Goal: Task Accomplishment & Management: Complete application form

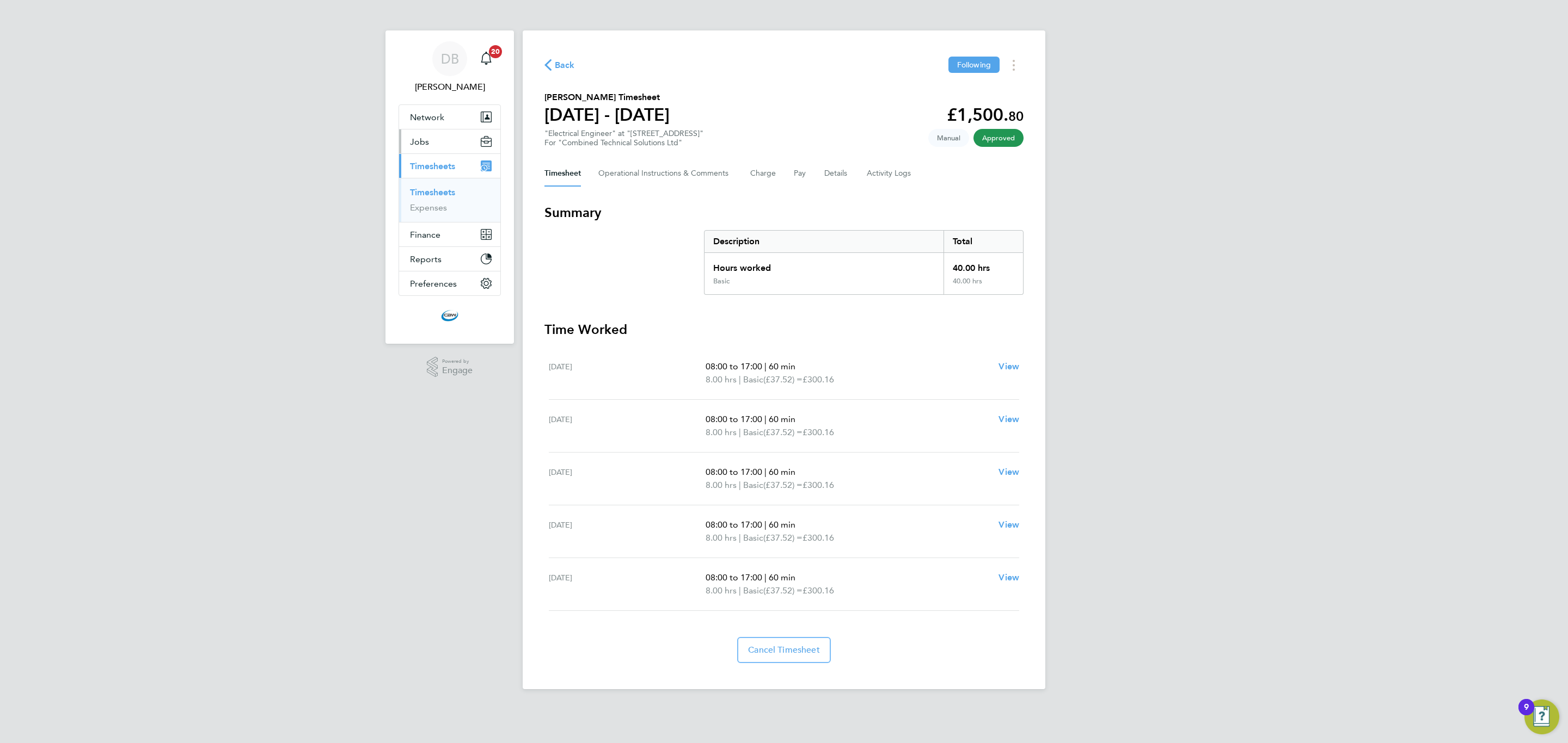
click at [434, 140] on button "Jobs" at bounding box center [450, 141] width 102 height 24
click at [428, 181] on link "Vacancies" at bounding box center [429, 183] width 39 height 10
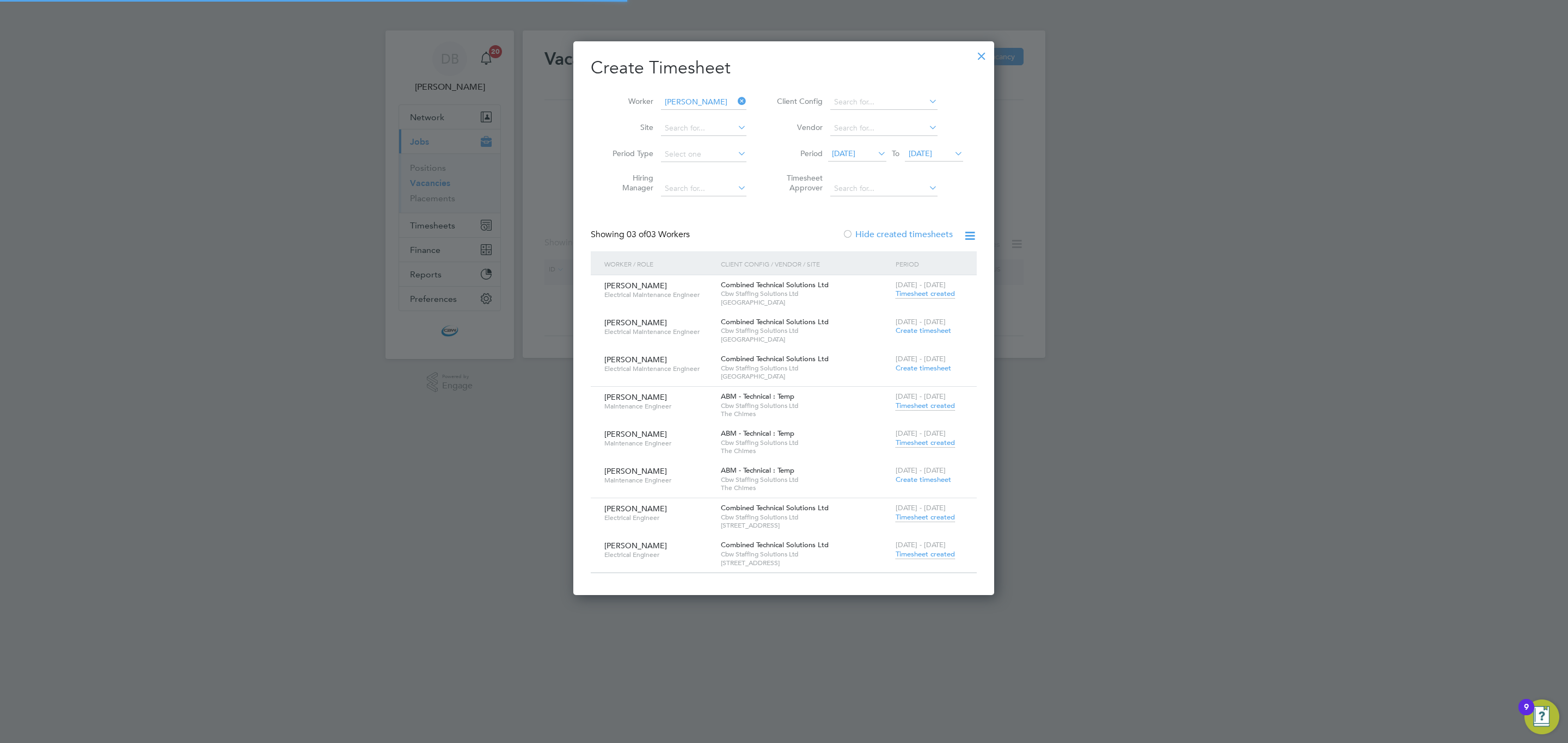
scroll to position [556, 422]
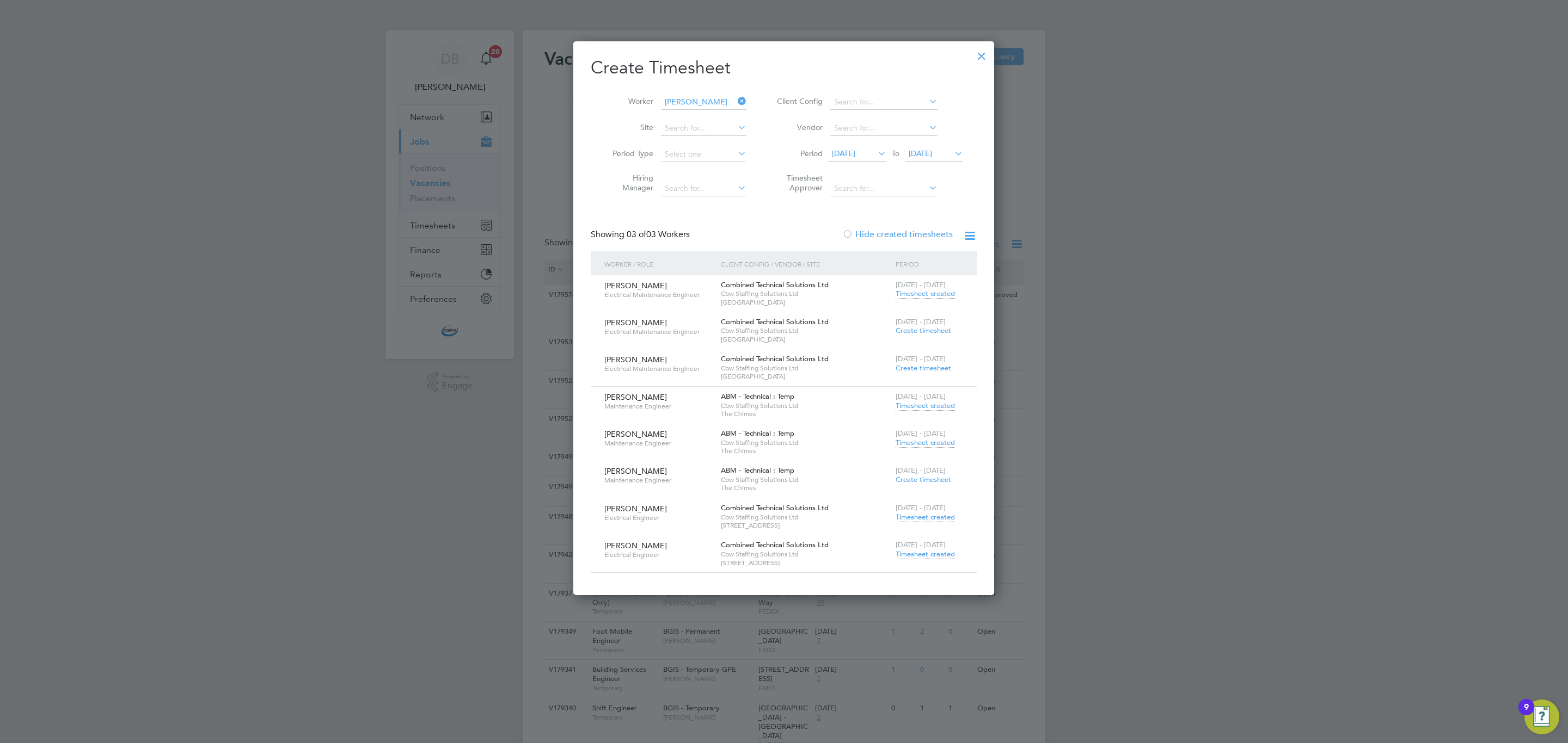
click at [982, 59] on div at bounding box center [981, 53] width 19 height 19
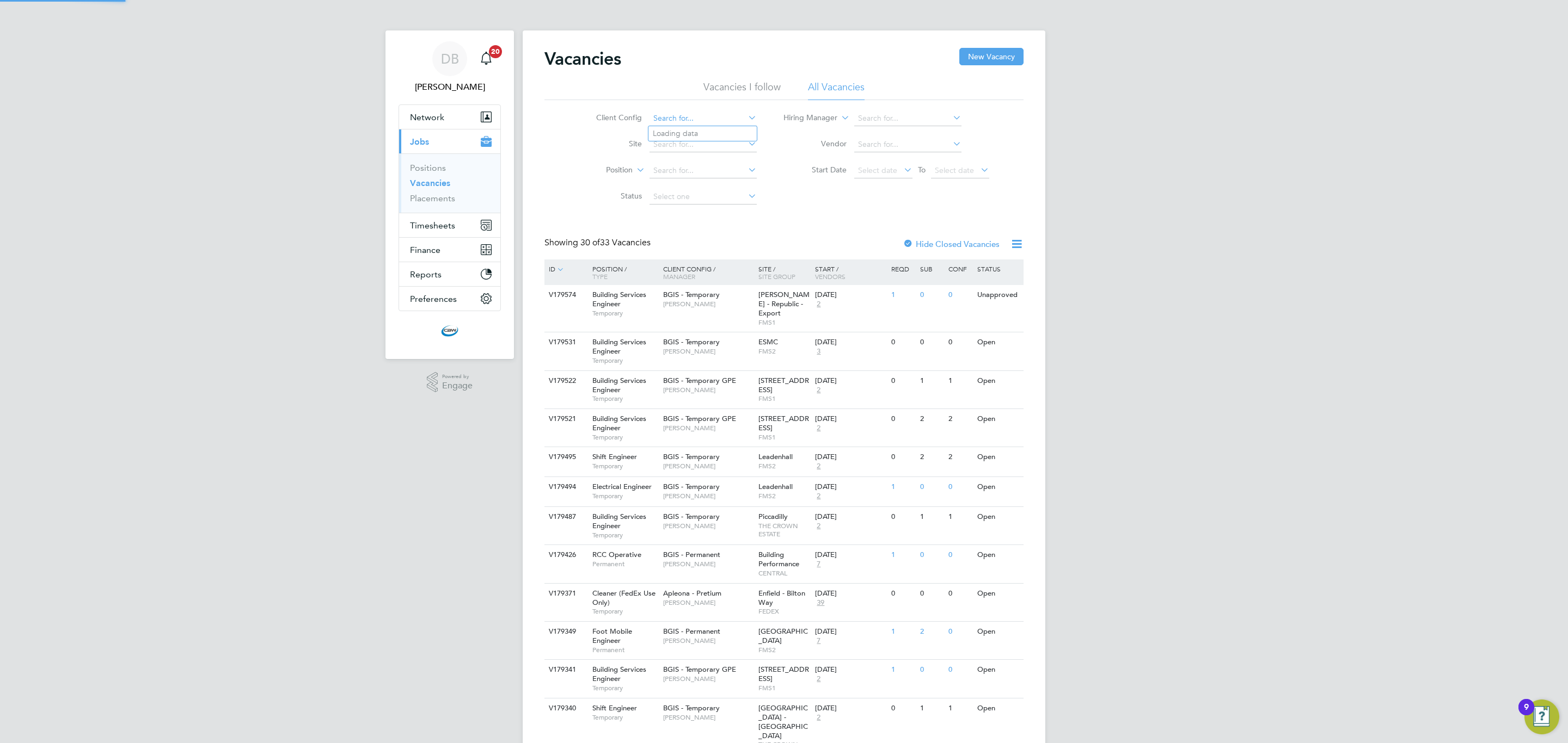
click at [713, 125] on input at bounding box center [703, 118] width 107 height 15
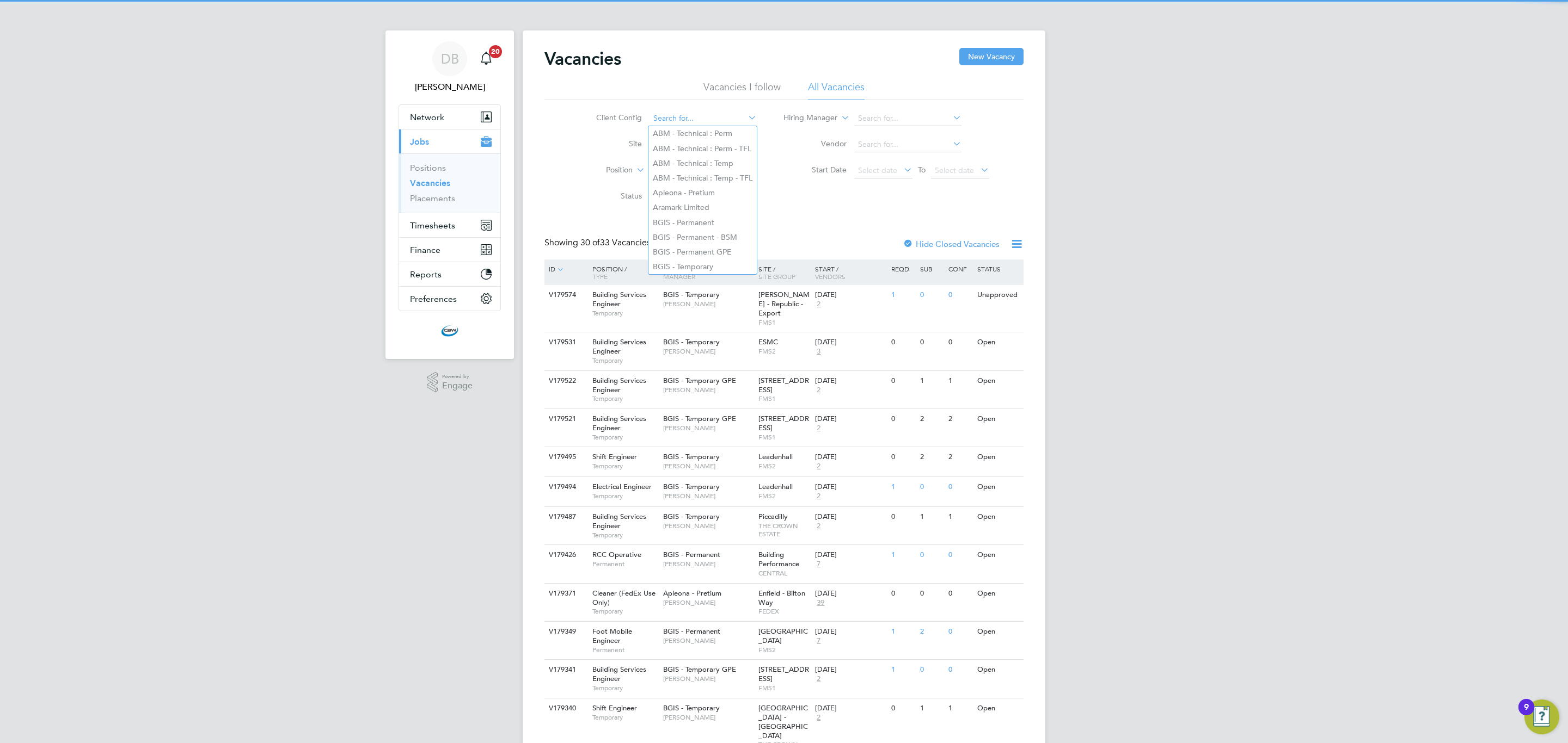
type input "c"
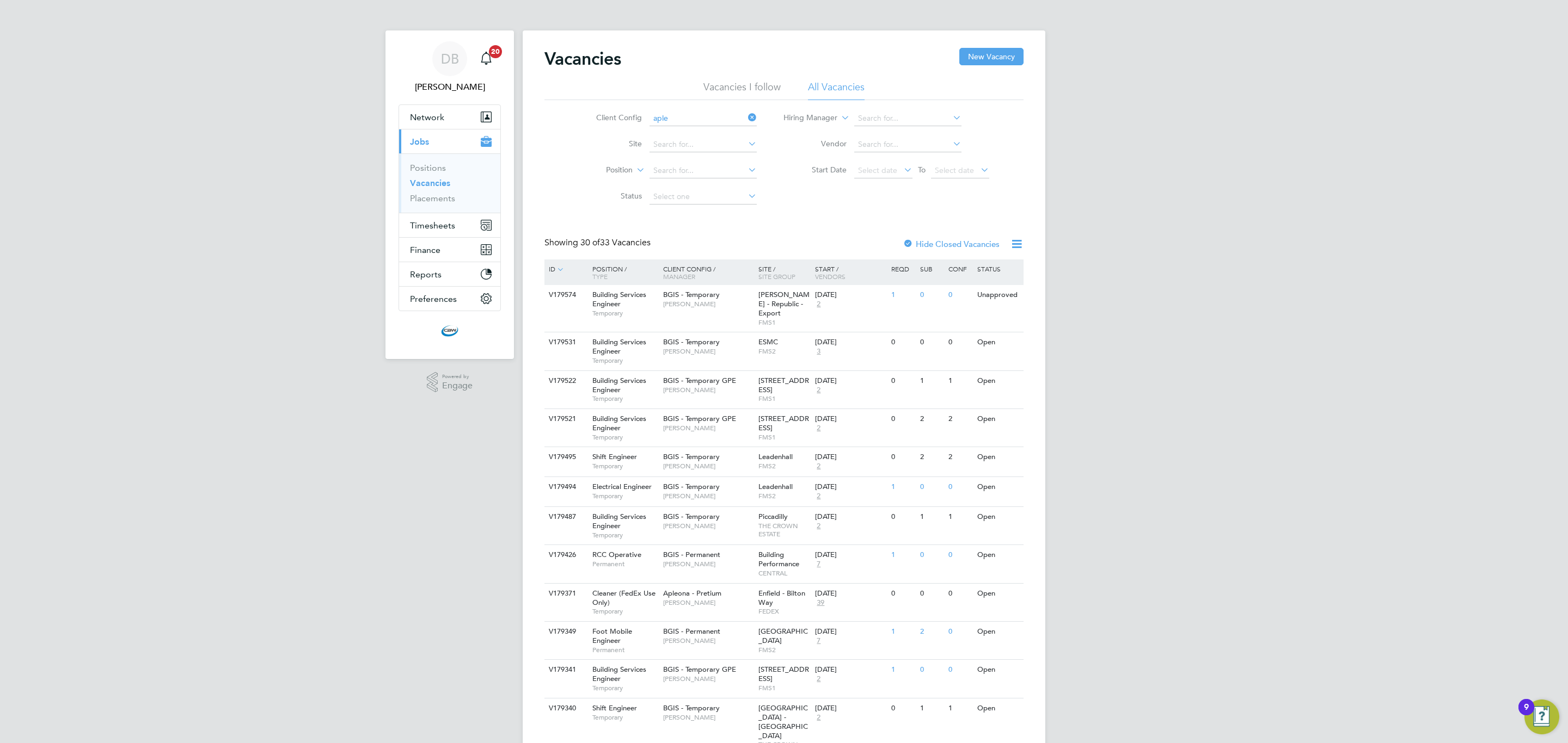
click at [727, 130] on li "Aple ona - Pretium" at bounding box center [702, 134] width 108 height 15
type input "Apleona - Pretium"
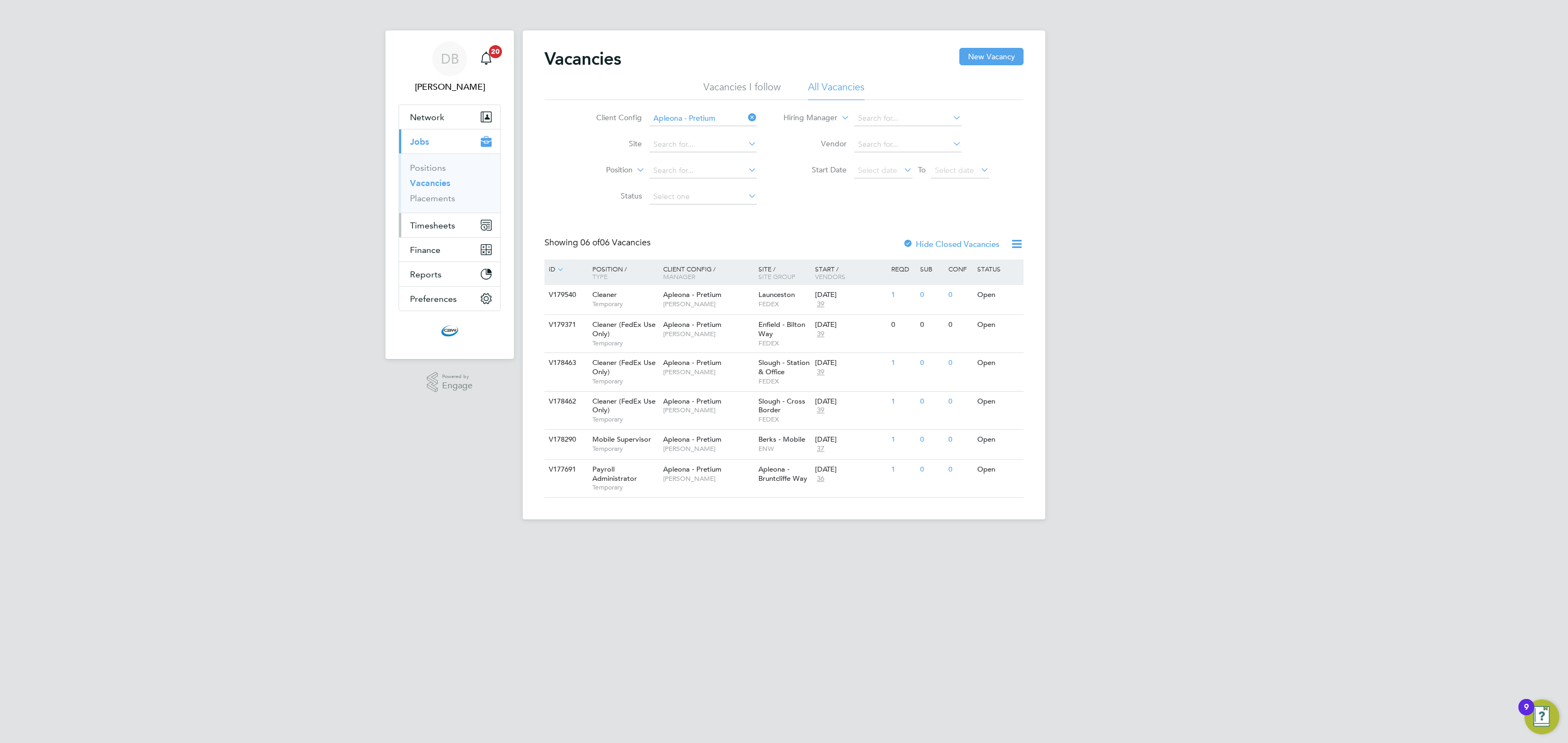
click at [421, 228] on span "Timesheets" at bounding box center [432, 225] width 45 height 10
click at [448, 227] on span "Timesheets" at bounding box center [432, 225] width 45 height 10
click at [437, 192] on link "Timesheets" at bounding box center [432, 192] width 45 height 10
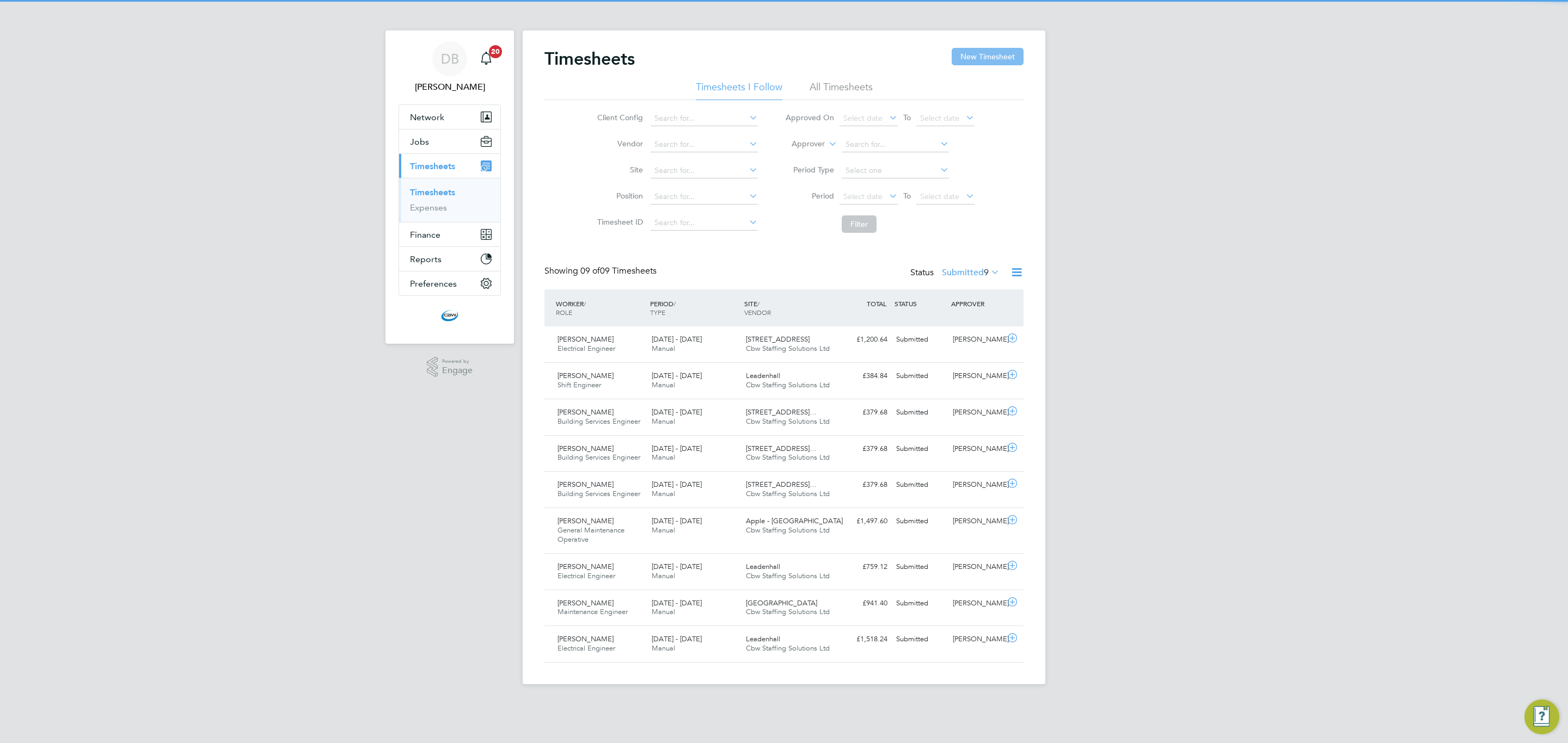
click at [995, 51] on button "New Timesheet" at bounding box center [987, 56] width 72 height 18
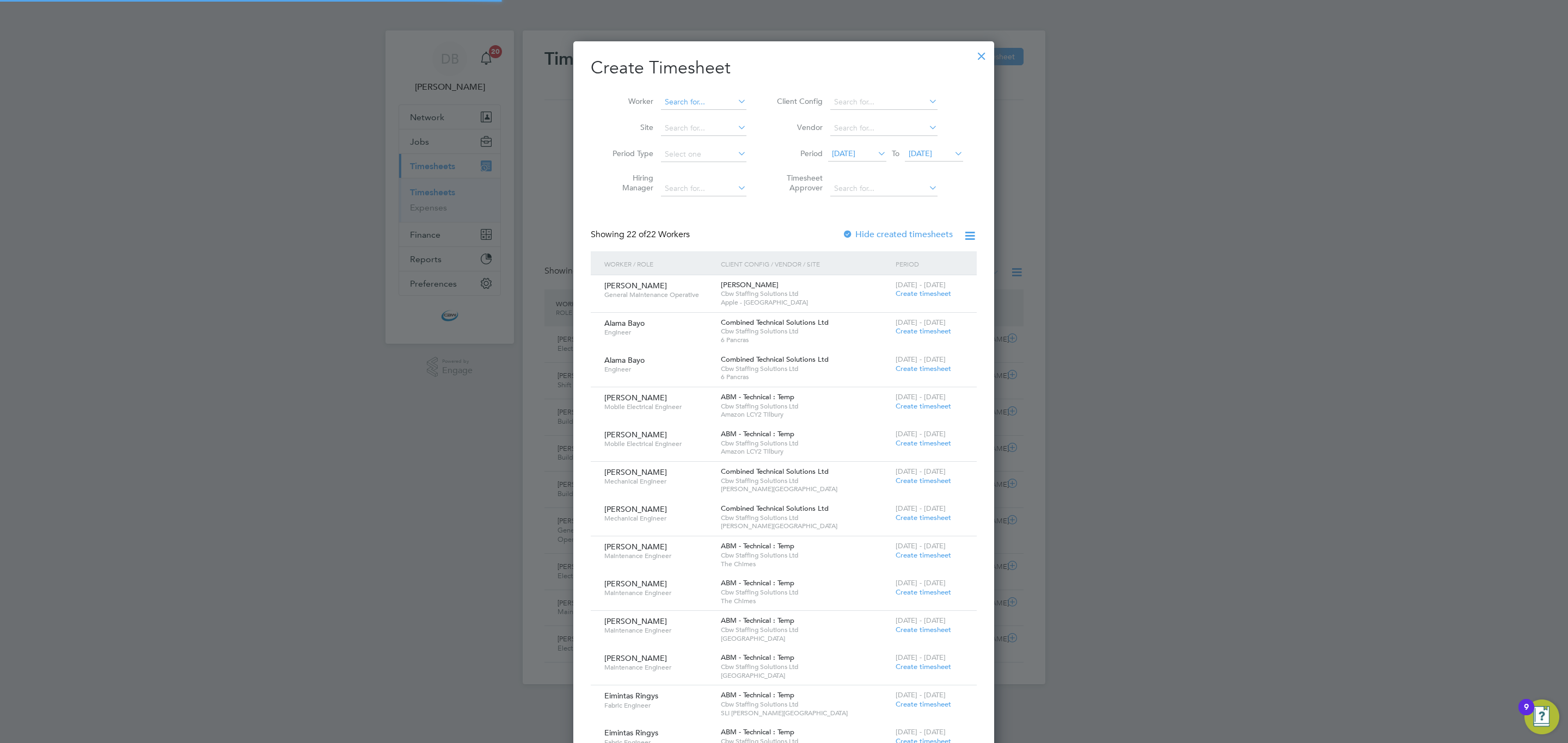
click at [695, 100] on input at bounding box center [704, 102] width 85 height 15
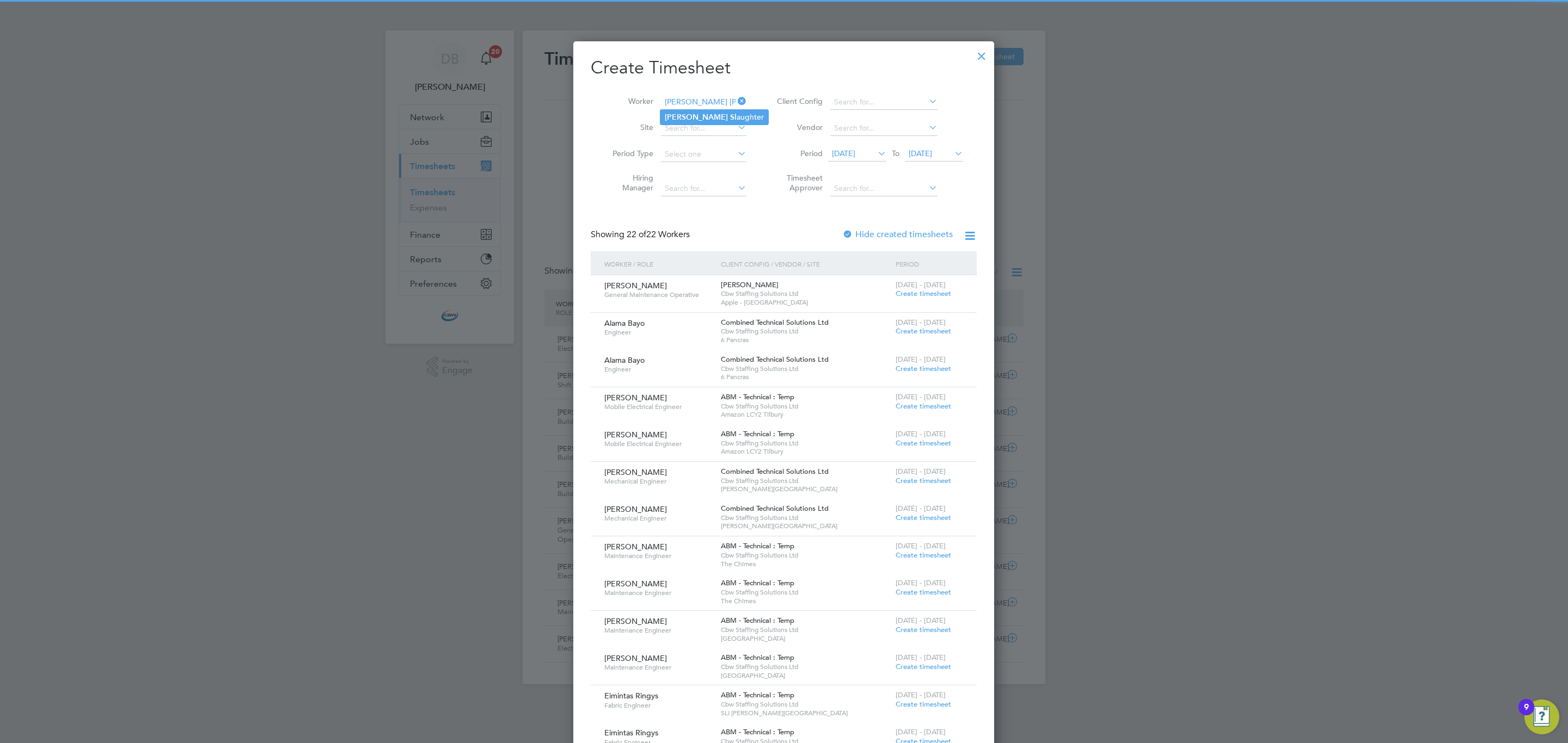
click at [691, 116] on li "[PERSON_NAME] [PERSON_NAME] aughter" at bounding box center [714, 117] width 108 height 15
type input "[PERSON_NAME]"
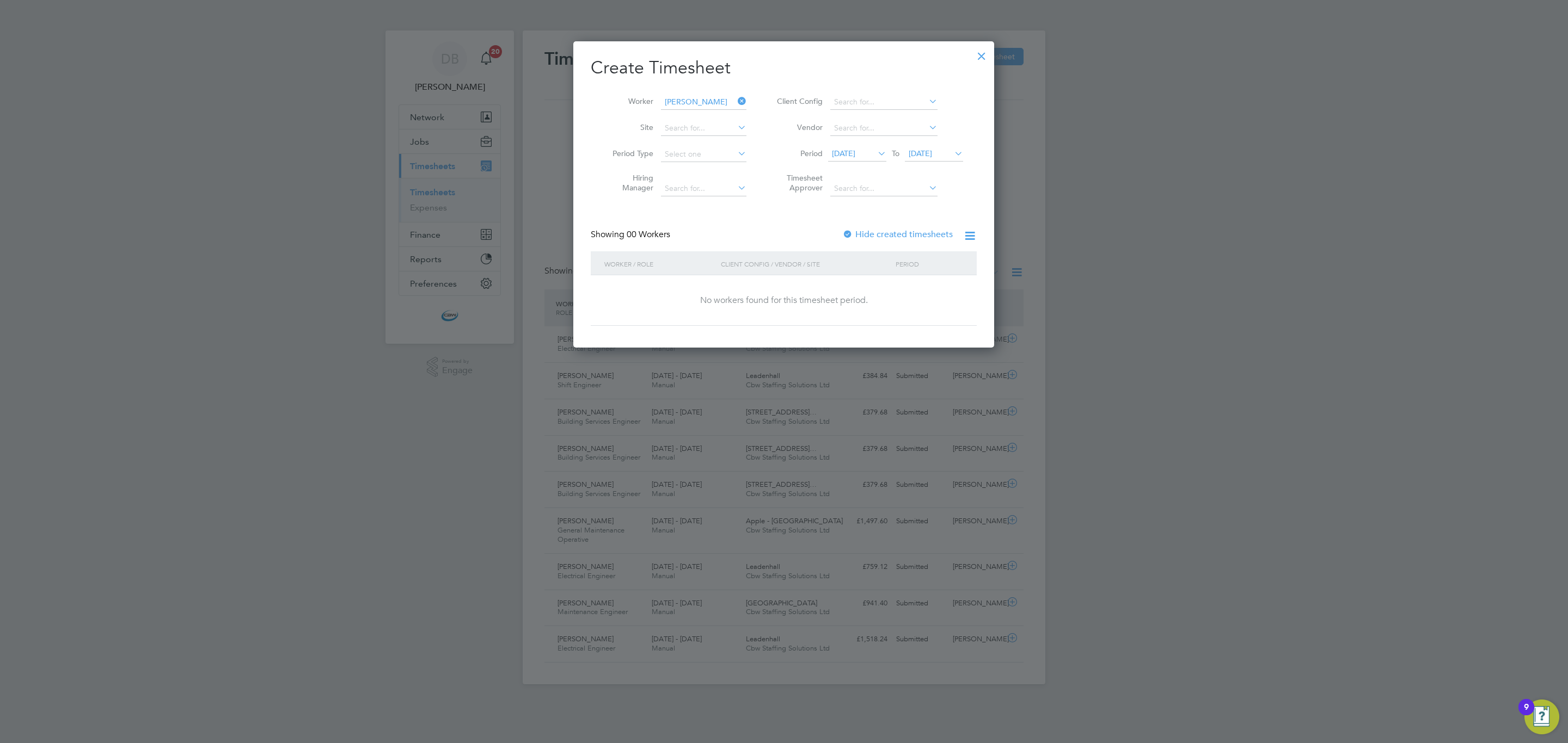
click at [851, 235] on div at bounding box center [848, 235] width 11 height 11
click at [852, 147] on span "[DATE]" at bounding box center [857, 154] width 58 height 15
click at [887, 273] on div "[DATE] 2 3 4 5 6 7 8 9 10 11 12 13 14 15 16 17 18 19 20 21 22 23 24 25 26 27 28…" at bounding box center [913, 316] width 161 height 138
click at [888, 285] on span "4" at bounding box center [888, 281] width 20 height 20
